Goal: Find specific page/section: Find specific page/section

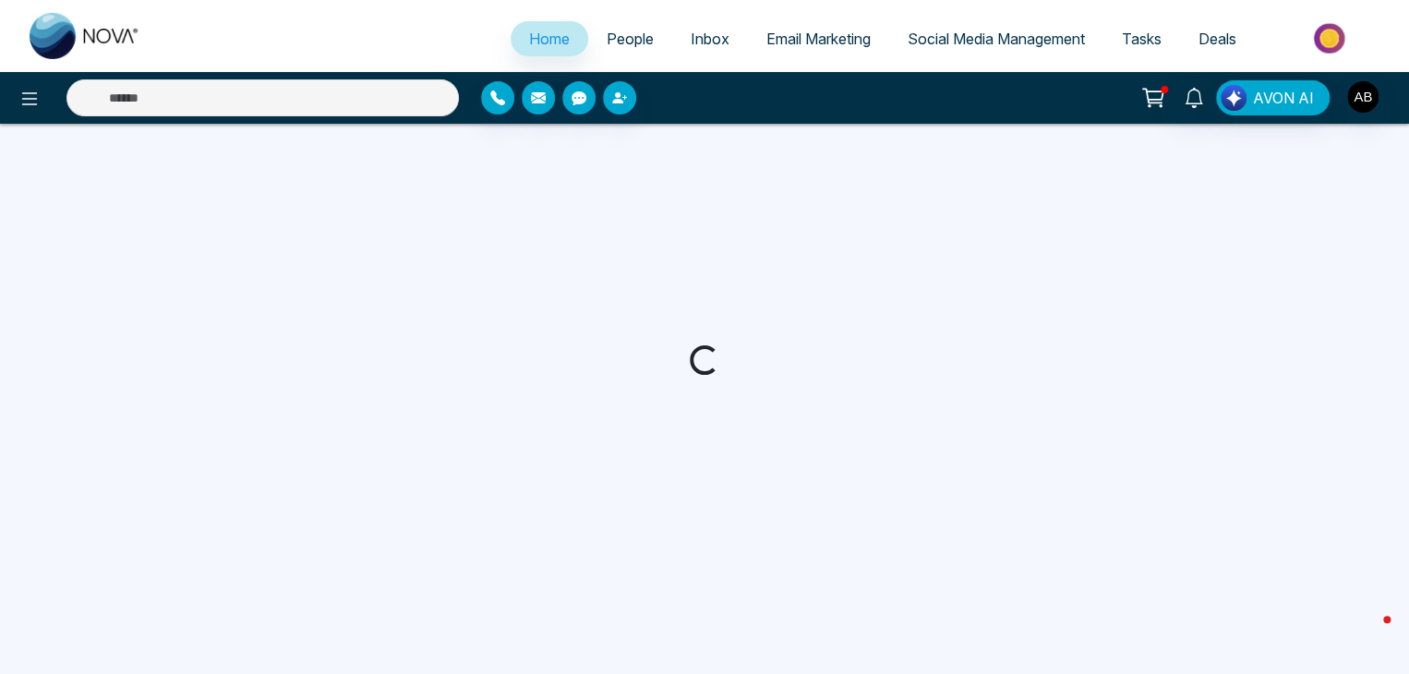
select select "*"
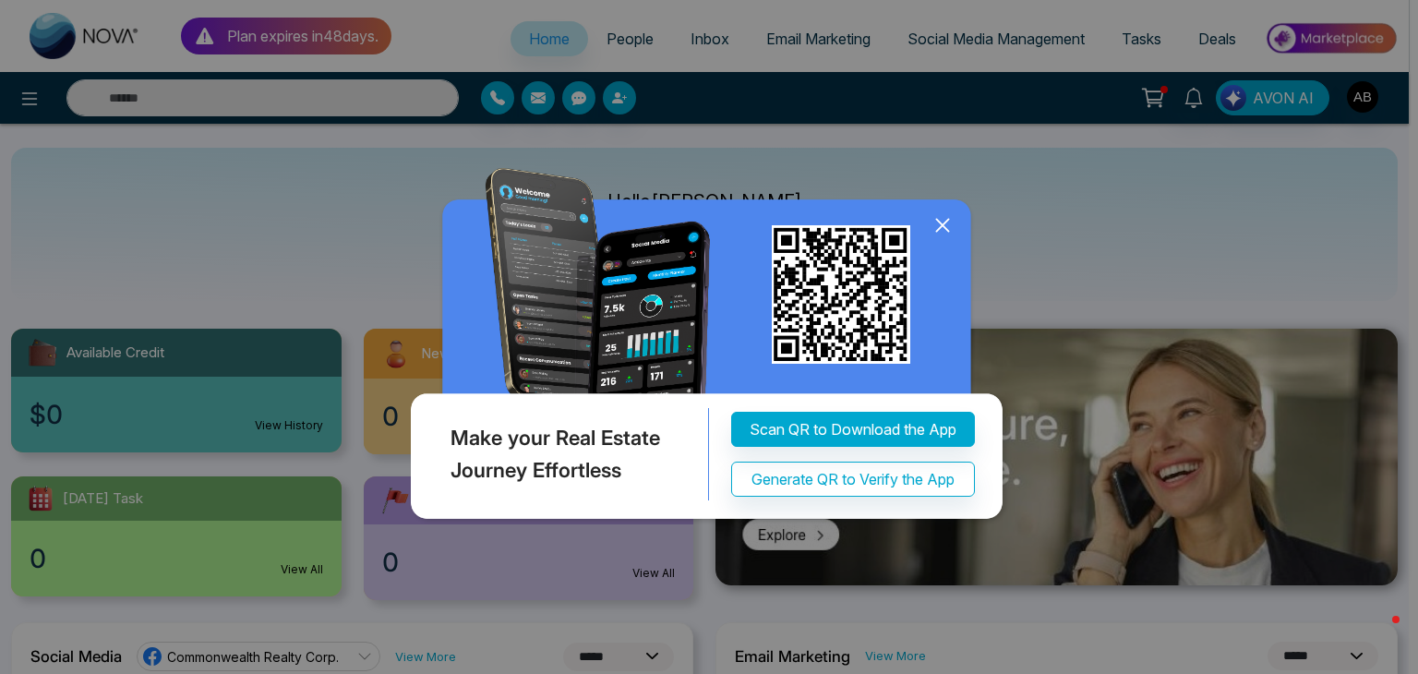
click at [946, 225] on icon at bounding box center [943, 225] width 28 height 28
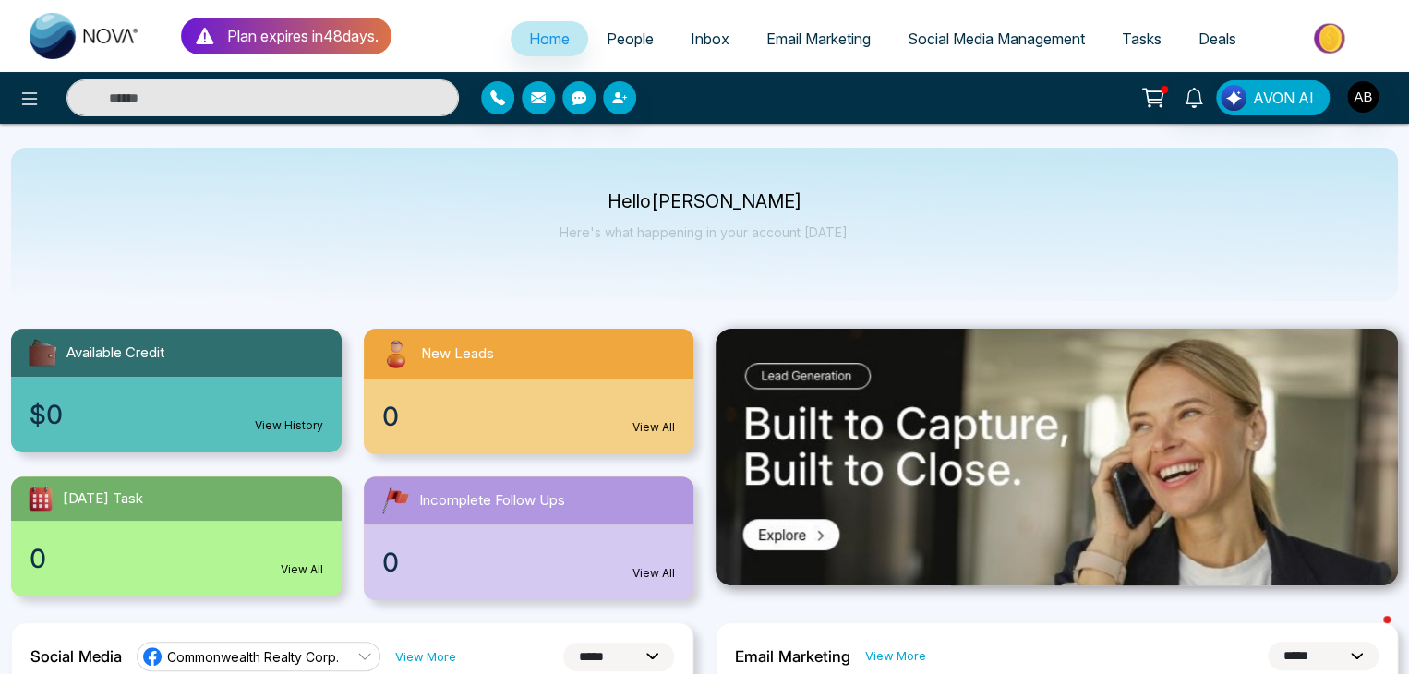
click at [810, 42] on span "Email Marketing" at bounding box center [818, 39] width 104 height 18
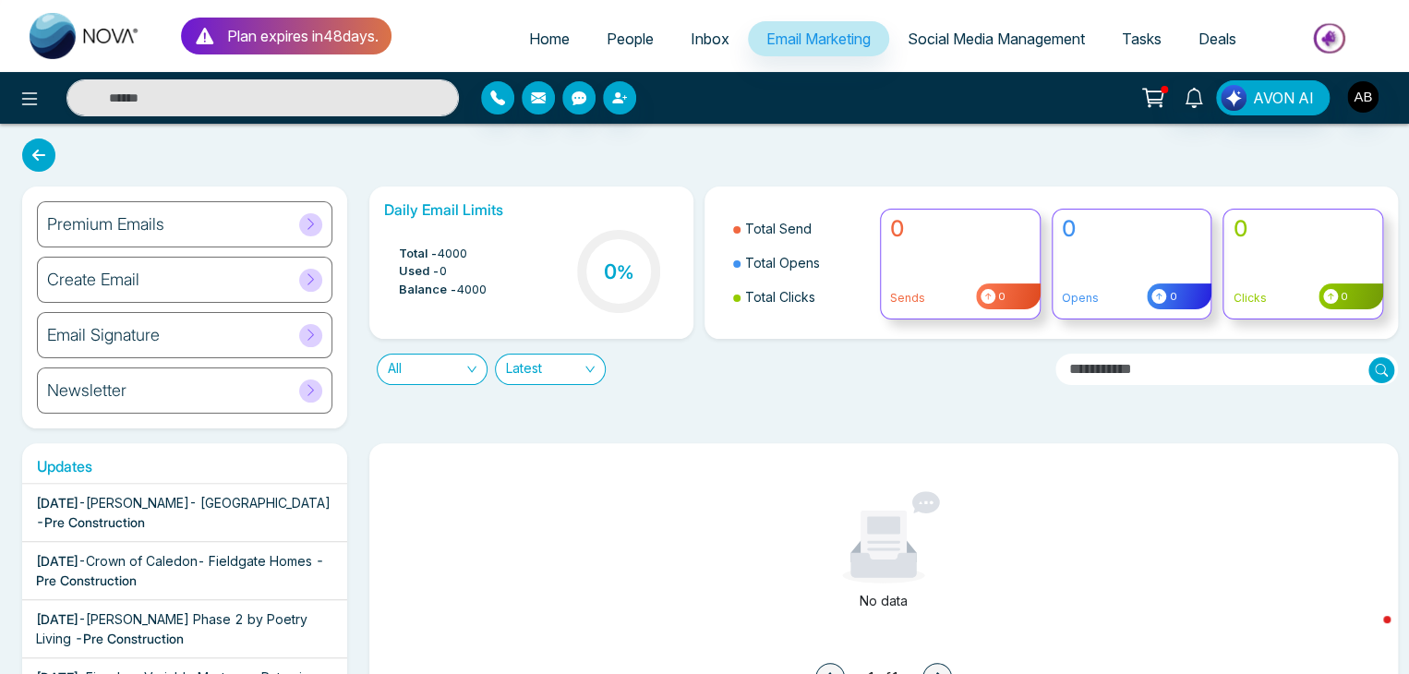
click at [317, 220] on icon at bounding box center [311, 224] width 14 height 14
